Goal: Task Accomplishment & Management: Use online tool/utility

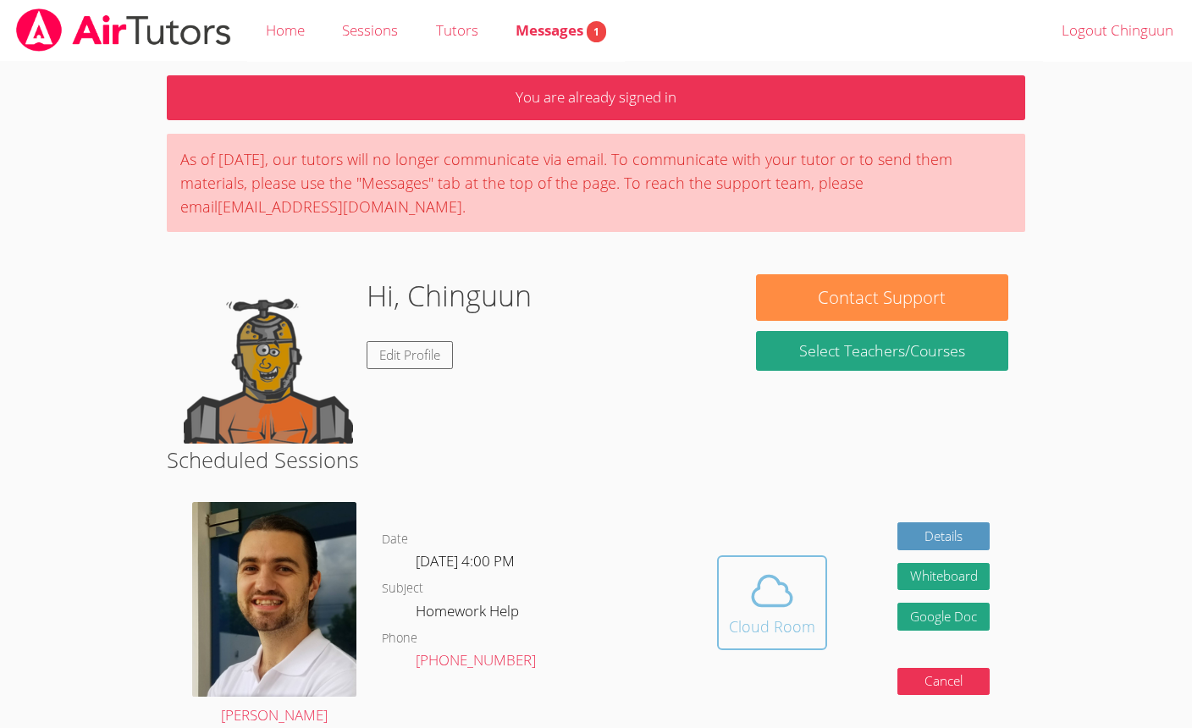
click at [739, 573] on span at bounding box center [772, 590] width 86 height 47
click at [774, 603] on icon at bounding box center [772, 590] width 47 height 47
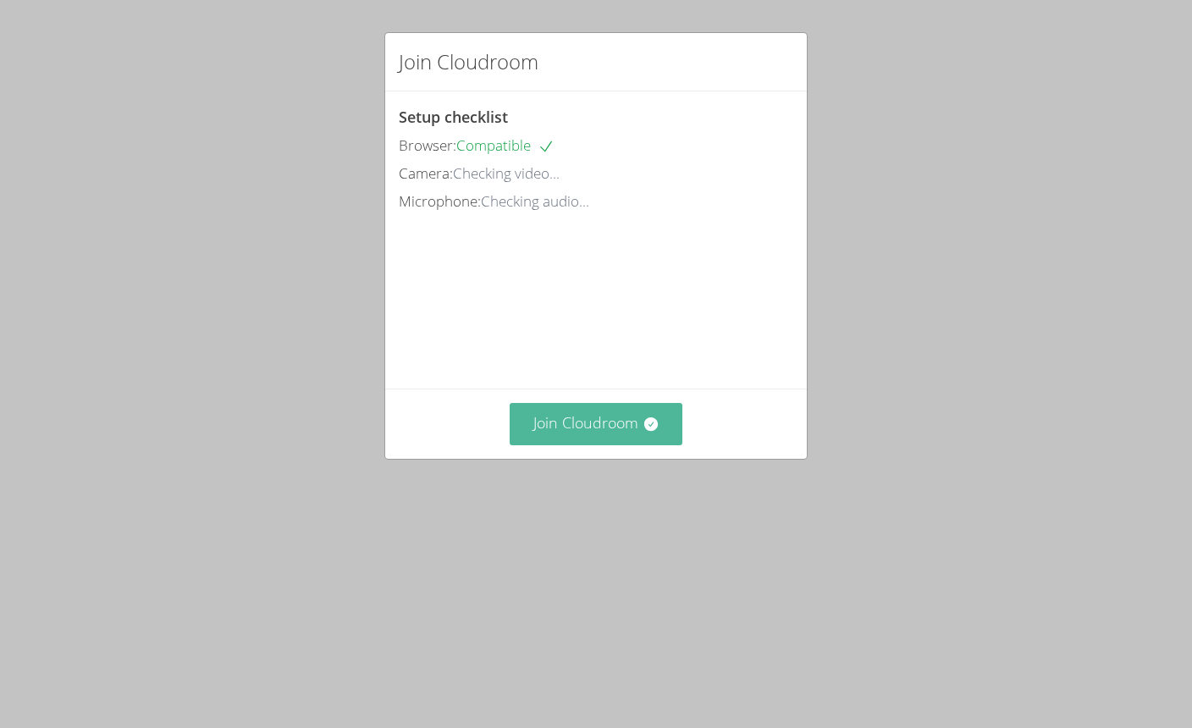
click at [637, 445] on button "Join Cloudroom" at bounding box center [597, 423] width 174 height 41
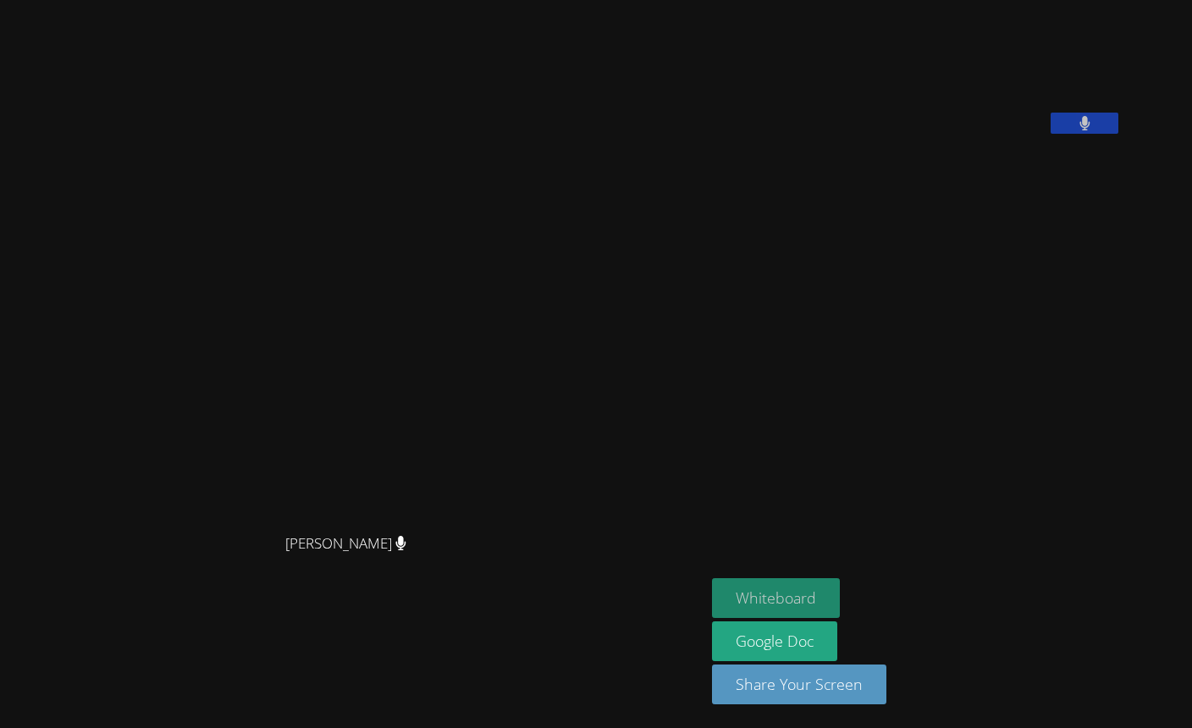
click at [803, 589] on button "Whiteboard" at bounding box center [776, 598] width 128 height 40
